Goal: Information Seeking & Learning: Learn about a topic

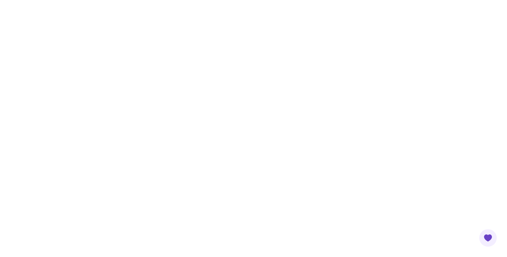
drag, startPoint x: 60, startPoint y: 71, endPoint x: 65, endPoint y: 73, distance: 5.0
